Goal: Information Seeking & Learning: Learn about a topic

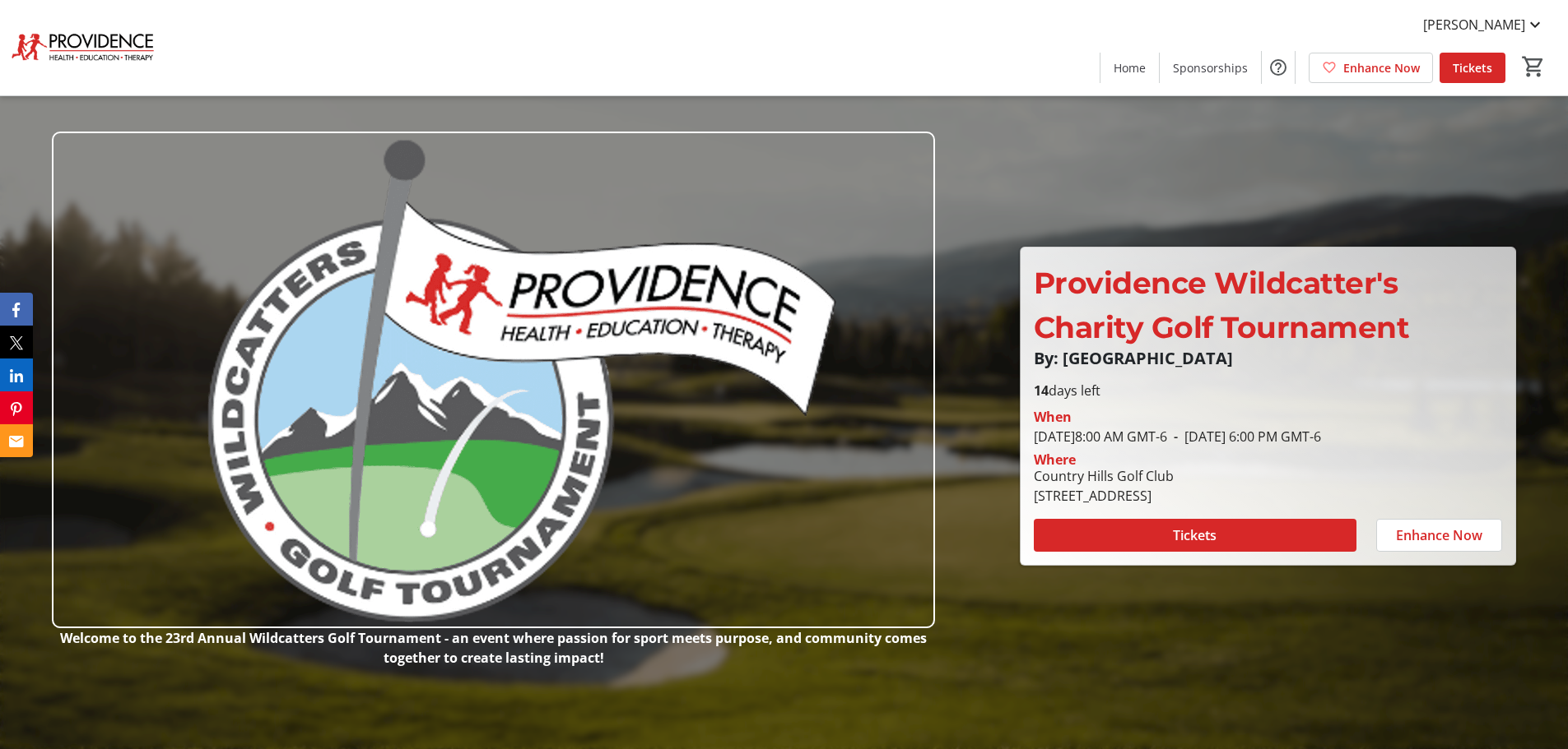
drag, startPoint x: 1037, startPoint y: 437, endPoint x: 1134, endPoint y: 438, distance: 97.0
click at [1134, 438] on span "[DATE] 8:00 AM GMT-6" at bounding box center [1100, 437] width 133 height 18
click at [1148, 650] on div at bounding box center [784, 374] width 1568 height 749
click at [1321, 439] on span "- [DATE] 6:00 PM GMT-6" at bounding box center [1243, 437] width 154 height 18
drag, startPoint x: 1481, startPoint y: 438, endPoint x: 1019, endPoint y: 265, distance: 493.3
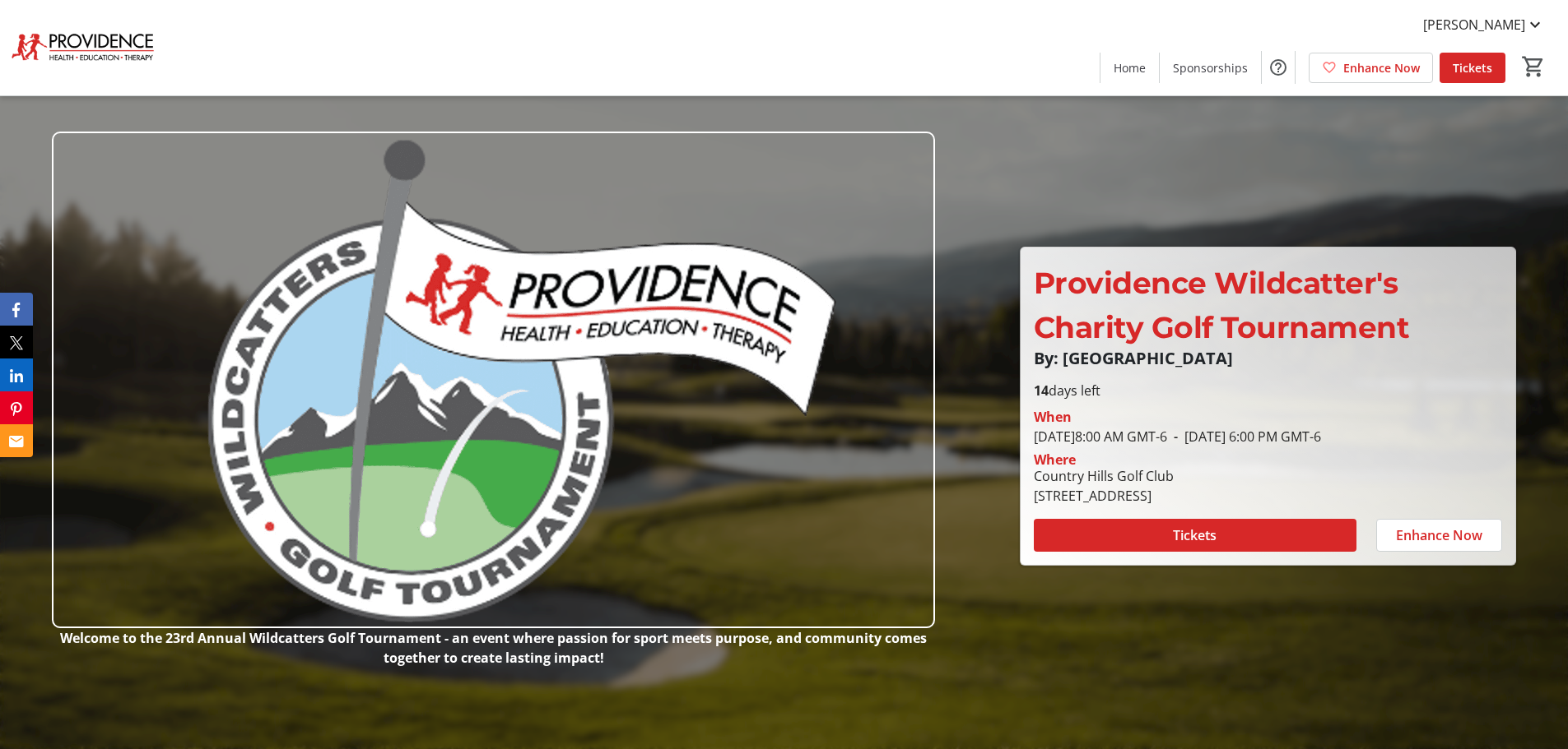
click at [1020, 265] on div "Providence Wildcatter's Charity Golf Tournament By: Providence Providence Wildc…" at bounding box center [1267, 406] width 497 height 319
drag, startPoint x: 1439, startPoint y: 500, endPoint x: 1029, endPoint y: 257, distance: 476.6
click at [1029, 257] on div "Providence Wildcatter's Charity Golf Tournament By: Providence Providence Wildc…" at bounding box center [1267, 406] width 495 height 317
click at [1002, 656] on div at bounding box center [784, 374] width 1568 height 749
drag, startPoint x: 1431, startPoint y: 494, endPoint x: 1034, endPoint y: 291, distance: 445.9
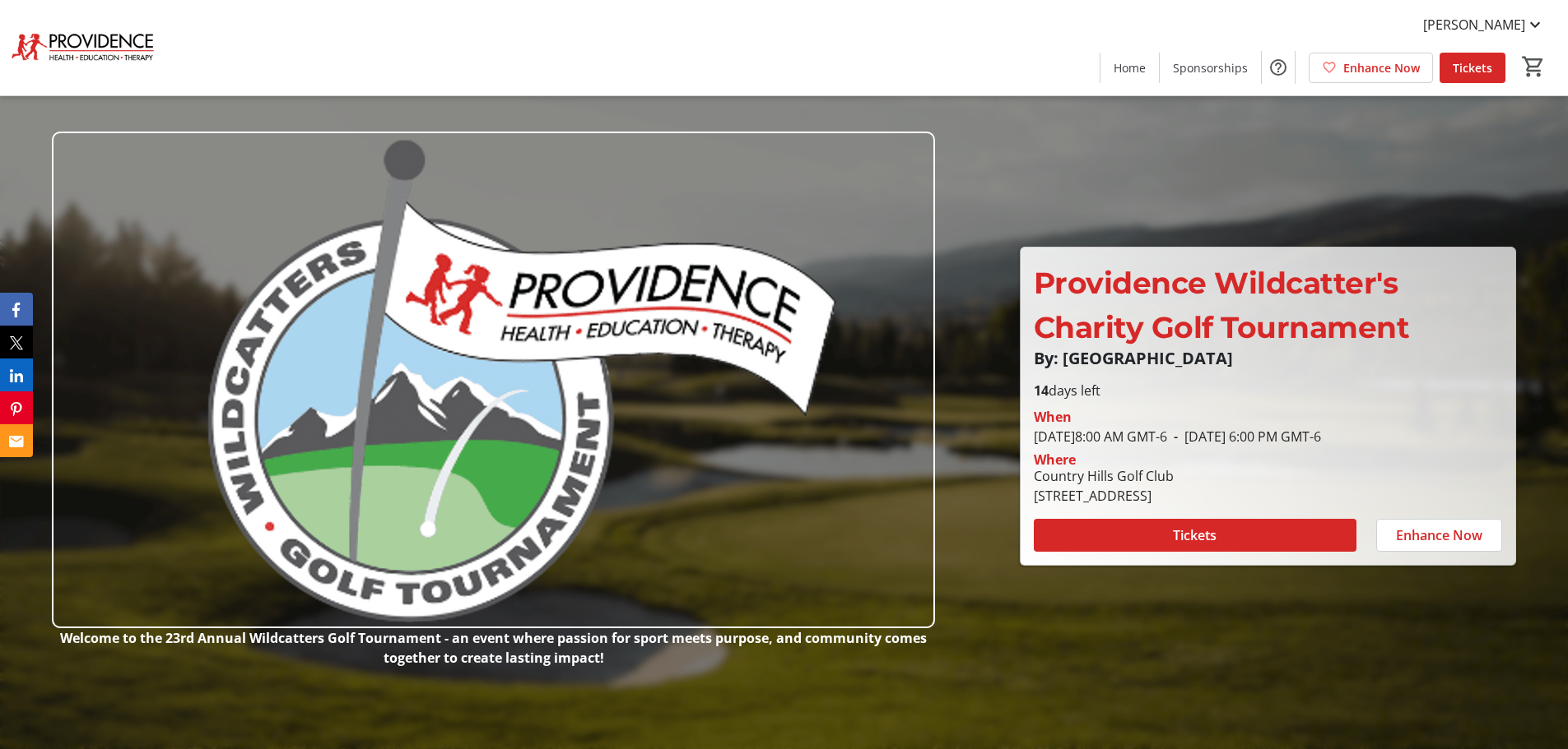
click at [1034, 291] on div "Providence Wildcatter's Charity Golf Tournament By: Providence Providence Wildc…" at bounding box center [1267, 406] width 495 height 317
click at [1437, 488] on div "[GEOGRAPHIC_DATA] [STREET_ADDRESS]" at bounding box center [1267, 486] width 488 height 39
drag, startPoint x: 1429, startPoint y: 501, endPoint x: 1017, endPoint y: 292, distance: 462.0
click at [1017, 292] on header "Welcome to the 23rd Annual Wildcatters Golf Tournament - an event where passion…" at bounding box center [784, 374] width 1568 height 749
click at [984, 634] on div at bounding box center [784, 374] width 1568 height 749
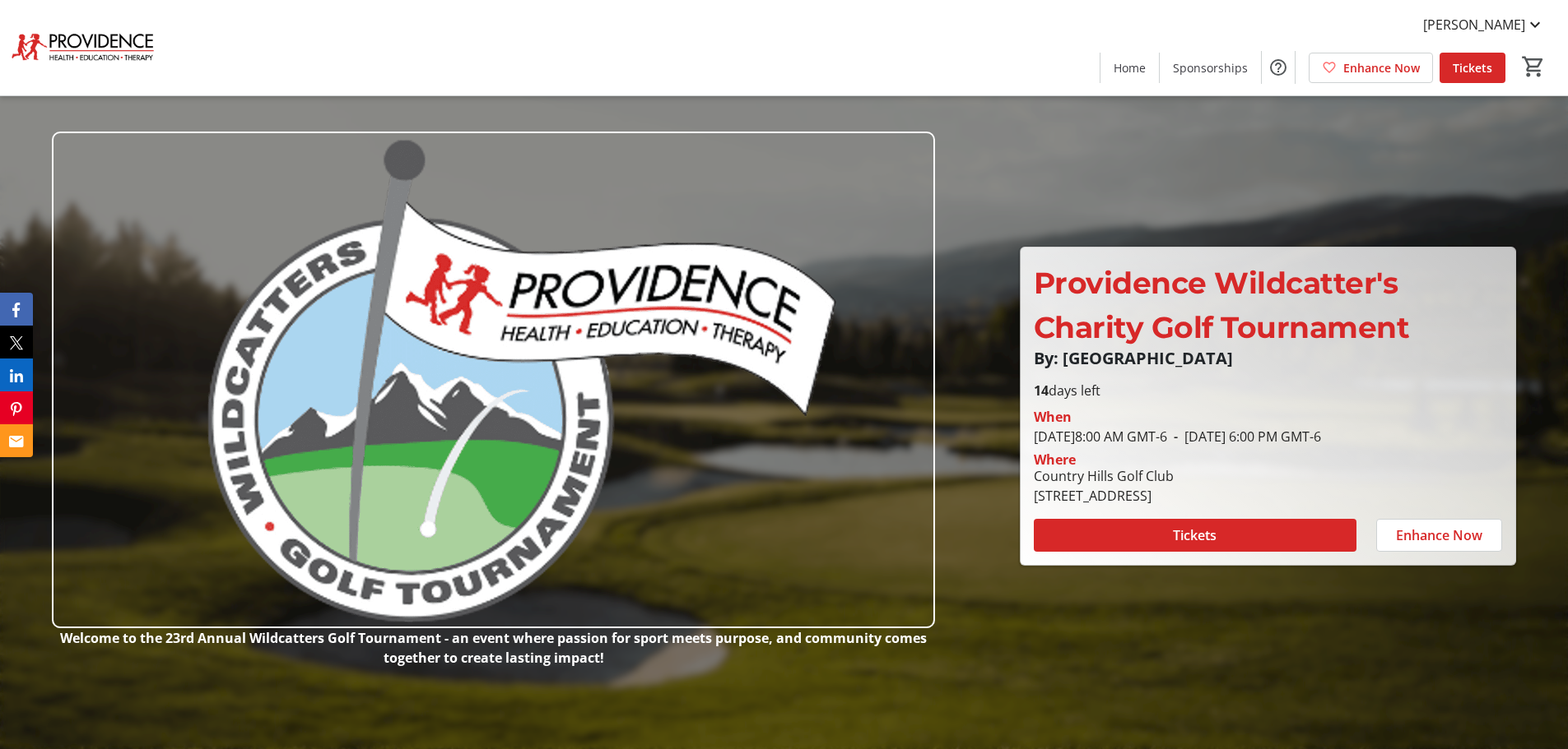
drag, startPoint x: 1438, startPoint y: 505, endPoint x: 1036, endPoint y: 283, distance: 459.2
click at [1036, 283] on div "Providence Wildcatter's Charity Golf Tournament By: Providence Providence Wildc…" at bounding box center [1267, 406] width 495 height 317
click at [1183, 492] on div "[GEOGRAPHIC_DATA] [STREET_ADDRESS]" at bounding box center [1103, 486] width 160 height 39
click at [1183, 498] on div "[GEOGRAPHIC_DATA] [STREET_ADDRESS]" at bounding box center [1103, 486] width 160 height 39
drag, startPoint x: 1417, startPoint y: 502, endPoint x: 1038, endPoint y: 294, distance: 432.3
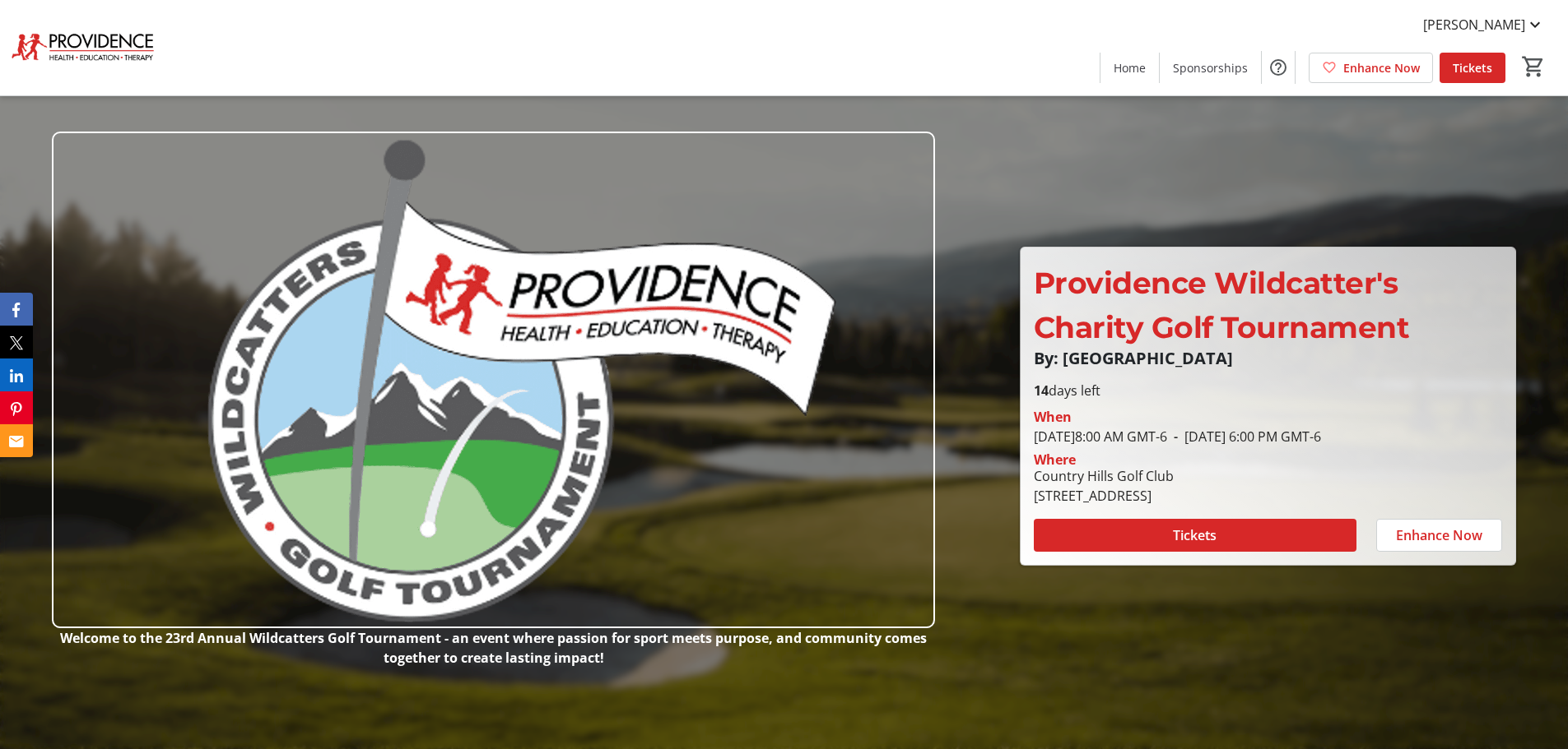
click at [1038, 294] on div "Providence Wildcatter's Charity Golf Tournament By: Providence Providence Wildc…" at bounding box center [1267, 406] width 495 height 317
click at [1454, 496] on div "[GEOGRAPHIC_DATA] [STREET_ADDRESS]" at bounding box center [1267, 486] width 488 height 39
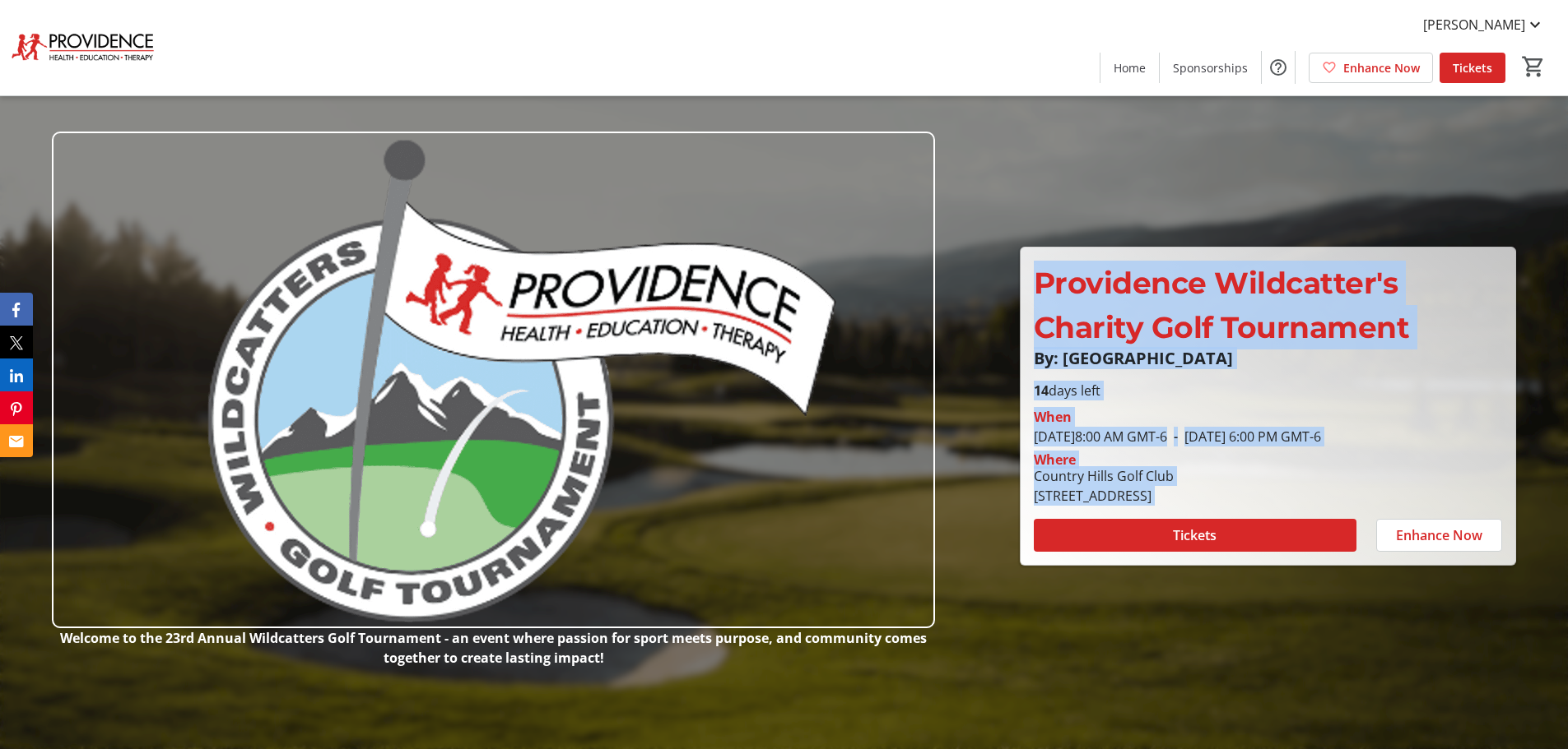
drag, startPoint x: 1454, startPoint y: 496, endPoint x: 1052, endPoint y: 281, distance: 455.9
click at [1052, 281] on div "Providence Wildcatter's Charity Golf Tournament By: Providence Providence Wildc…" at bounding box center [1267, 406] width 495 height 317
click at [1177, 637] on div at bounding box center [784, 374] width 1568 height 749
drag, startPoint x: 1469, startPoint y: 493, endPoint x: 1033, endPoint y: 261, distance: 493.9
click at [1033, 261] on div "Providence Wildcatter's Charity Golf Tournament By: Providence Providence Wildc…" at bounding box center [1267, 406] width 495 height 317
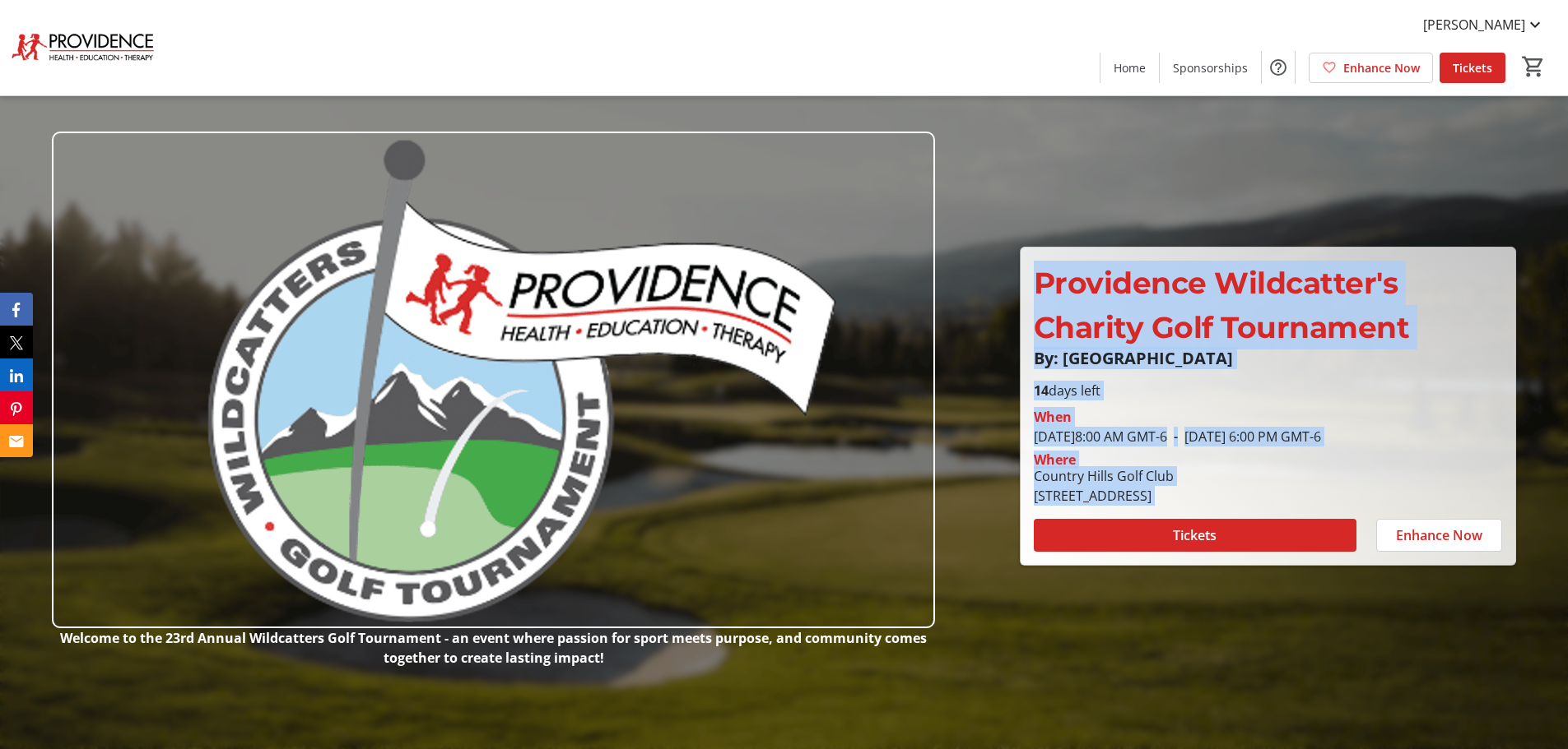
click at [1300, 403] on div "When [DATE] 8:00 AM GMT-6 - [DATE] 6:00 PM GMT-6" at bounding box center [1267, 423] width 488 height 46
